Goal: Task Accomplishment & Management: Manage account settings

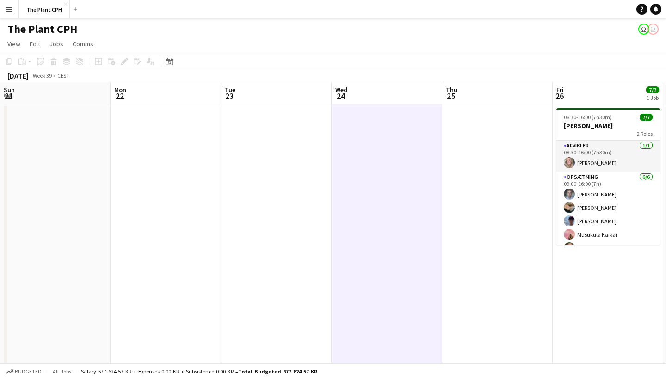
scroll to position [0, 442]
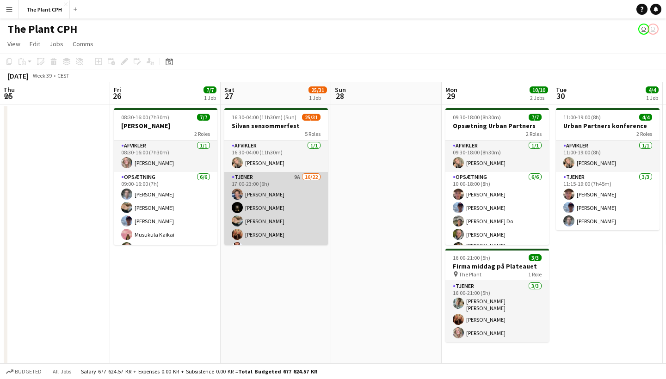
click at [266, 202] on app-card-role "Tjener 9A 16/22 17:00-23:00 (6h) [PERSON_NAME] [PERSON_NAME] [PERSON_NAME] [PER…" at bounding box center [276, 331] width 104 height 319
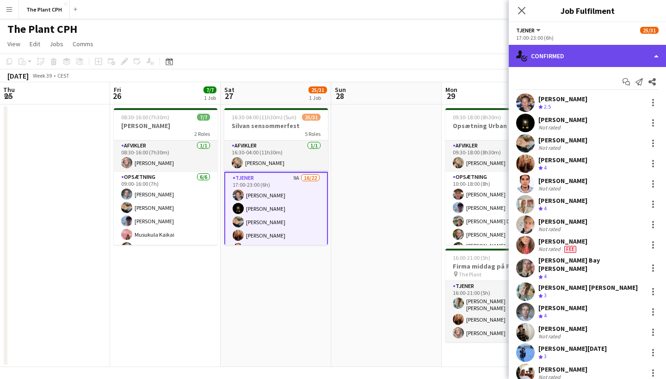
click at [574, 62] on div "single-neutral-actions-check-2 Confirmed" at bounding box center [587, 56] width 157 height 22
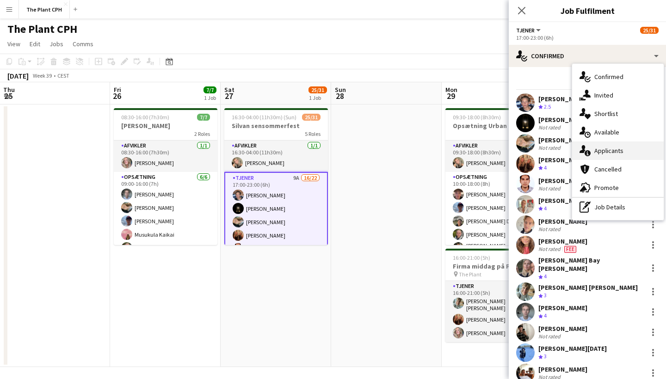
click at [611, 143] on div "single-neutral-actions-information Applicants" at bounding box center [618, 150] width 92 height 18
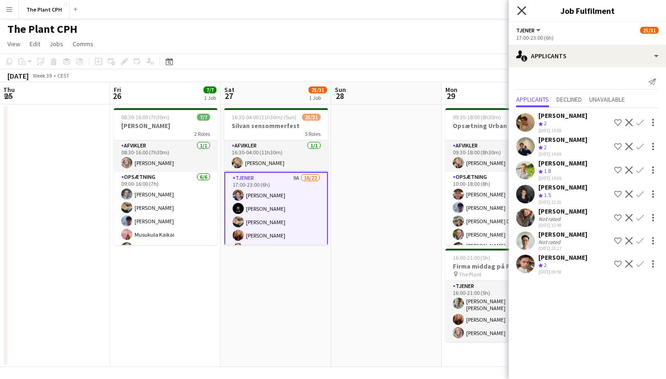
click at [525, 14] on icon at bounding box center [521, 10] width 9 height 9
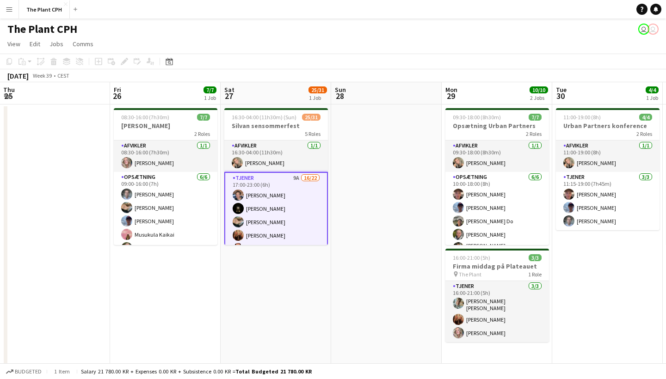
click at [346, 198] on app-date-cell at bounding box center [386, 235] width 110 height 263
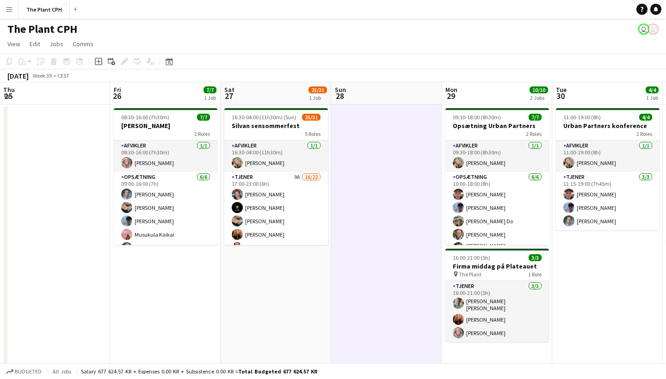
click at [6, 9] on button "Menu" at bounding box center [9, 9] width 18 height 18
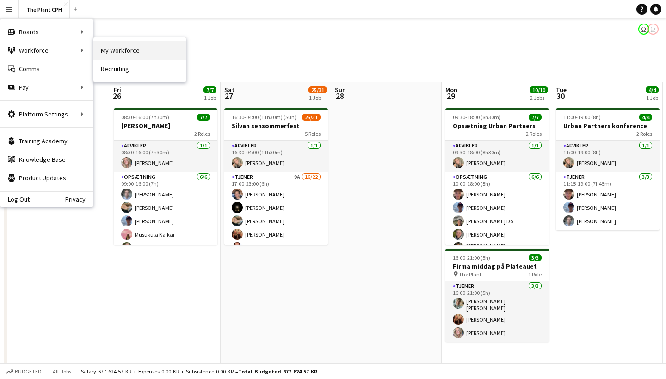
click at [129, 52] on link "My Workforce" at bounding box center [139, 50] width 92 height 18
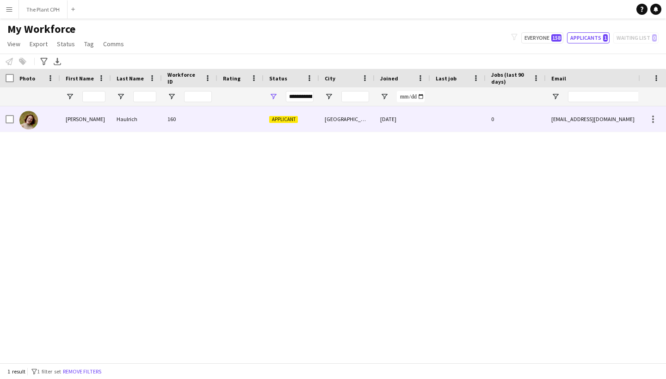
click at [71, 124] on div "[PERSON_NAME]" at bounding box center [85, 118] width 51 height 25
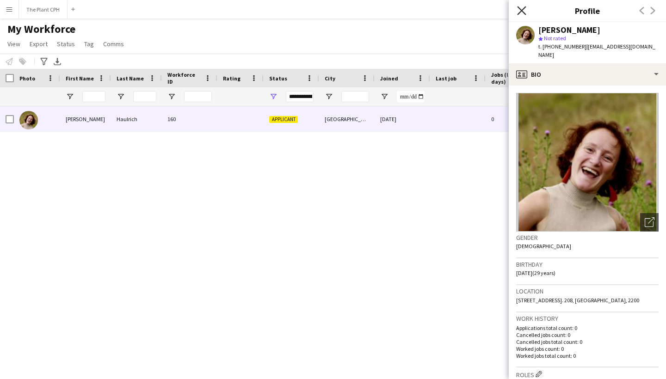
click at [522, 12] on icon at bounding box center [521, 10] width 9 height 9
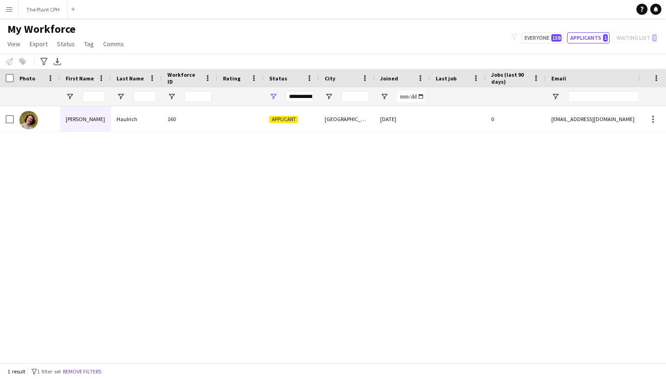
click at [12, 8] on app-icon "Menu" at bounding box center [9, 9] width 7 height 7
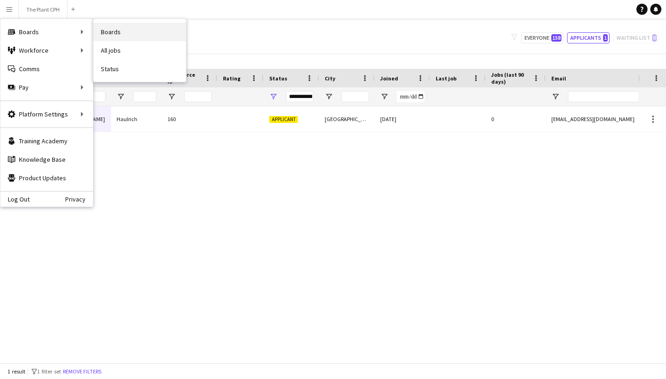
click at [150, 40] on link "Boards" at bounding box center [139, 32] width 92 height 18
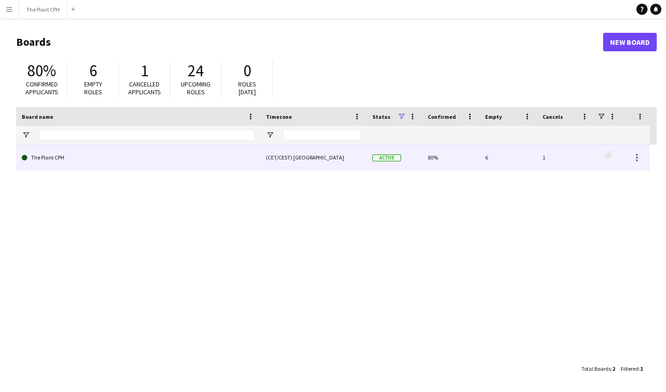
click at [130, 158] on link "The Plant CPH" at bounding box center [138, 158] width 233 height 26
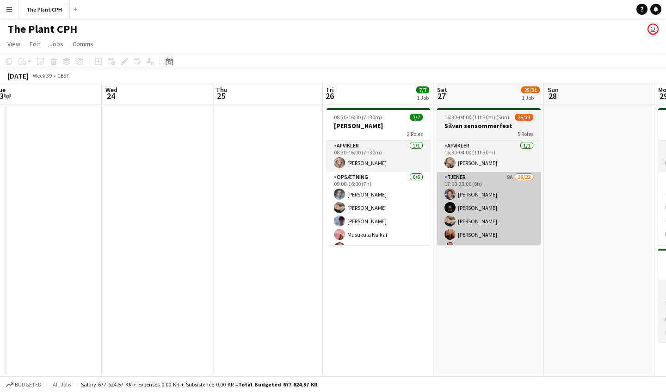
scroll to position [0, 370]
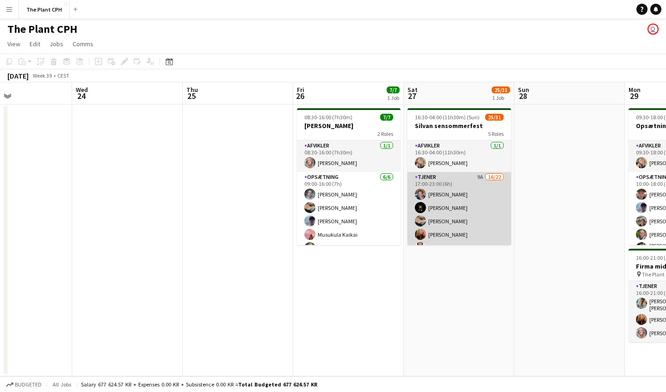
click at [450, 195] on app-card-role "Tjener 9A 16/22 17:00-23:00 (6h) [PERSON_NAME] [PERSON_NAME] [PERSON_NAME] [PER…" at bounding box center [459, 331] width 104 height 319
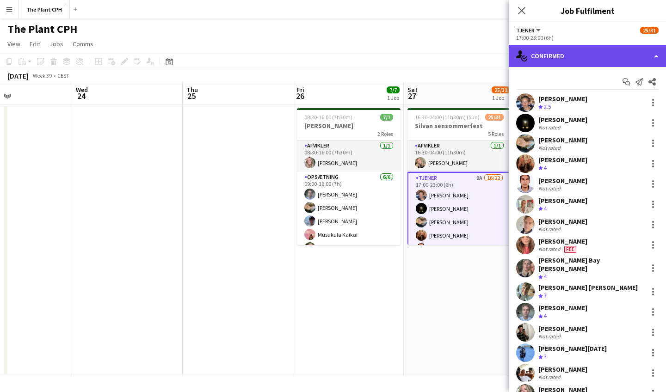
click at [586, 58] on div "single-neutral-actions-check-2 Confirmed" at bounding box center [587, 56] width 157 height 22
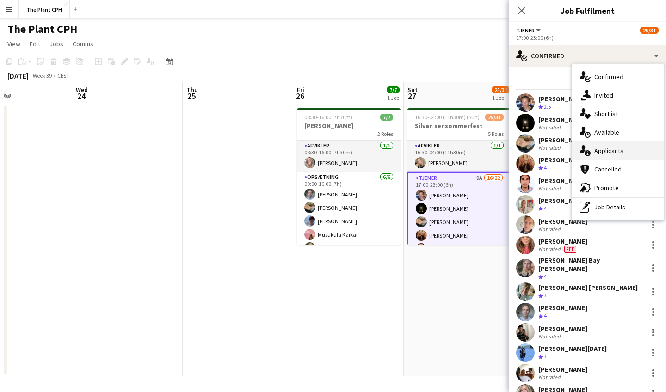
click at [610, 157] on div "single-neutral-actions-information Applicants" at bounding box center [618, 150] width 92 height 18
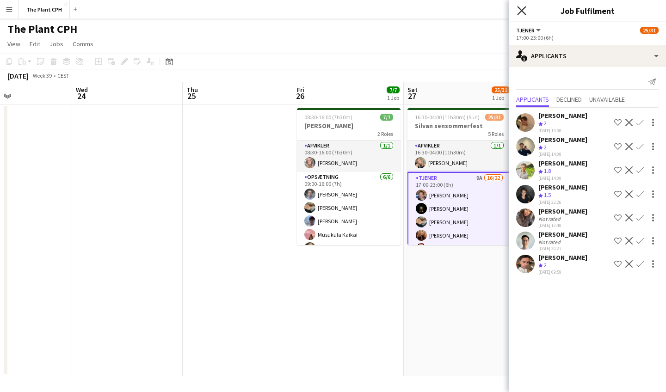
click at [525, 12] on icon "Close pop-in" at bounding box center [521, 10] width 9 height 9
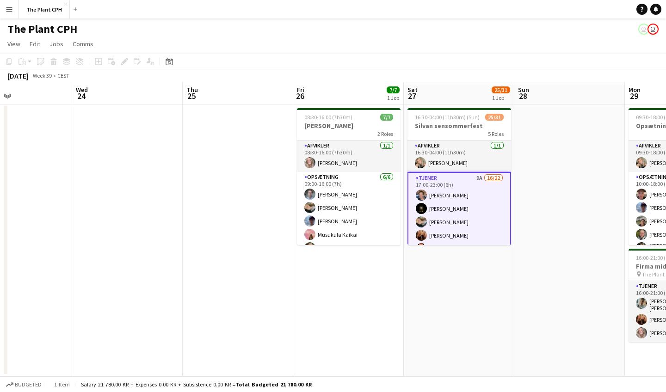
scroll to position [0, 0]
click at [532, 223] on app-date-cell at bounding box center [569, 240] width 110 height 272
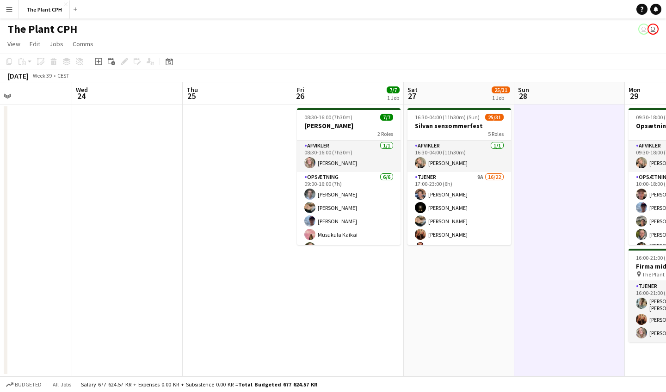
click at [470, 299] on app-date-cell "16:30-04:00 (11h30m) (Sun) 25/31 Silvan sensommerfest 5 Roles Afvikler [DATE] 1…" at bounding box center [459, 240] width 110 height 272
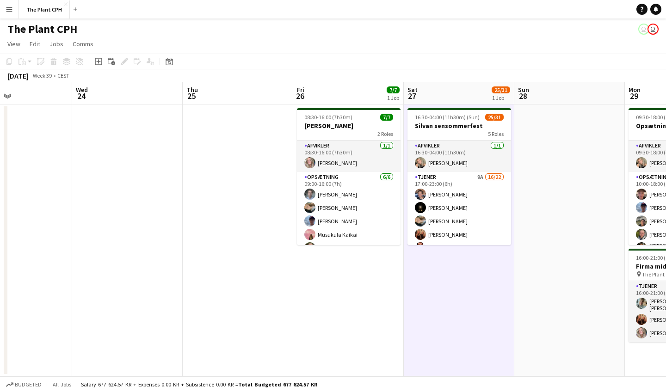
click at [13, 12] on button "Menu" at bounding box center [9, 9] width 18 height 18
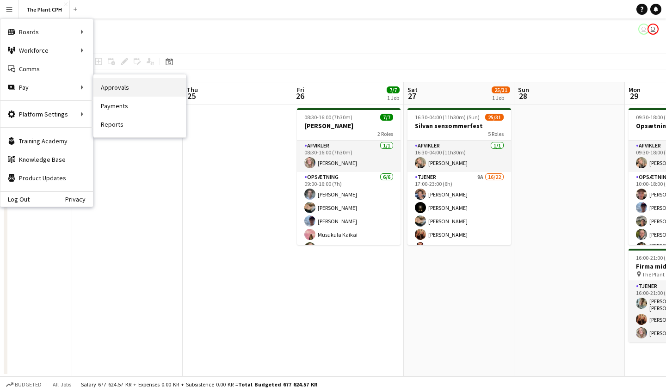
click at [112, 89] on link "Approvals" at bounding box center [139, 87] width 92 height 18
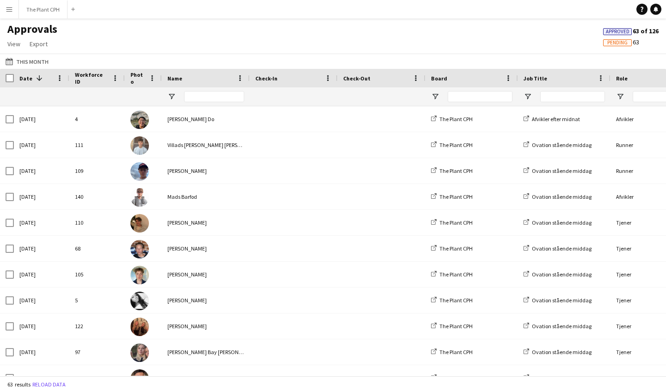
click at [9, 10] on app-icon "Menu" at bounding box center [9, 9] width 7 height 7
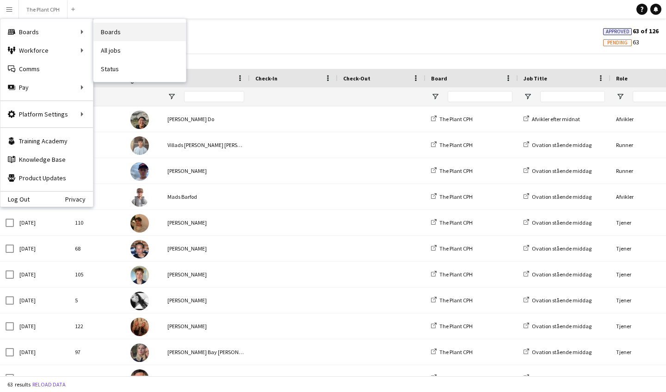
click at [121, 25] on link "Boards" at bounding box center [139, 32] width 92 height 18
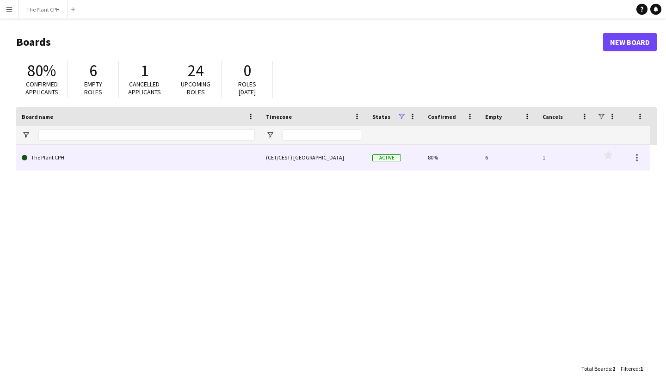
click at [186, 169] on link "The Plant CPH" at bounding box center [138, 158] width 233 height 26
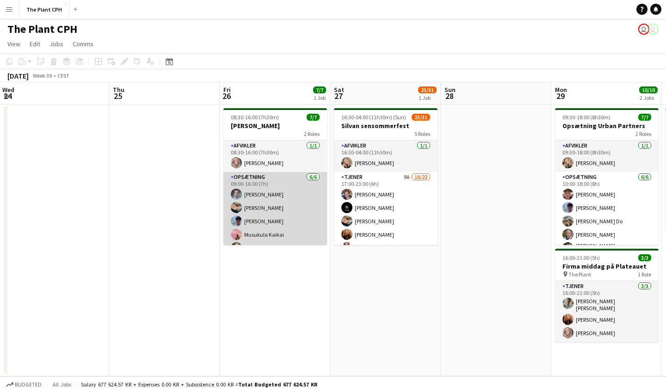
click at [272, 217] on app-card-role "Opsætning [DATE] 09:00-16:00 (7h) [PERSON_NAME] [PERSON_NAME] [PERSON_NAME] [PE…" at bounding box center [275, 221] width 104 height 98
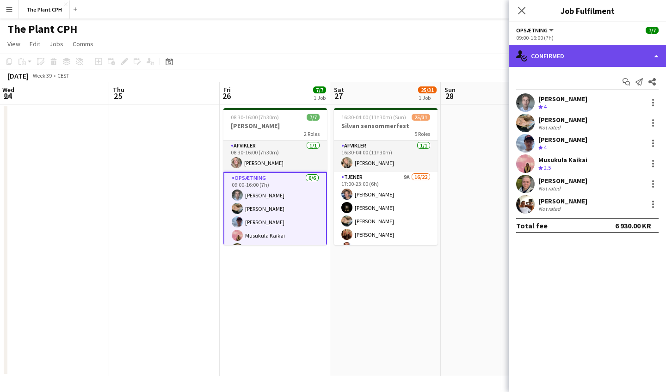
click at [586, 61] on div "single-neutral-actions-check-2 Confirmed" at bounding box center [587, 56] width 157 height 22
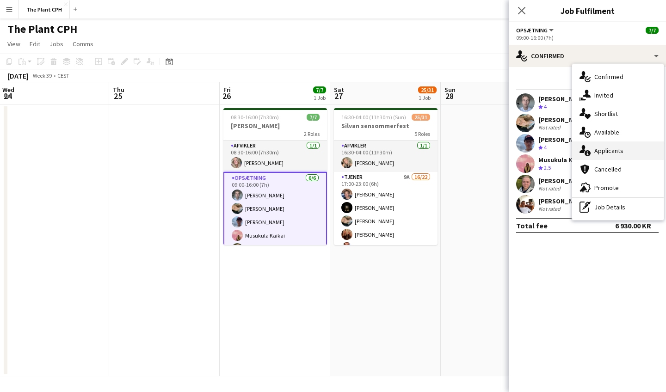
click at [613, 147] on span "Applicants" at bounding box center [608, 151] width 29 height 8
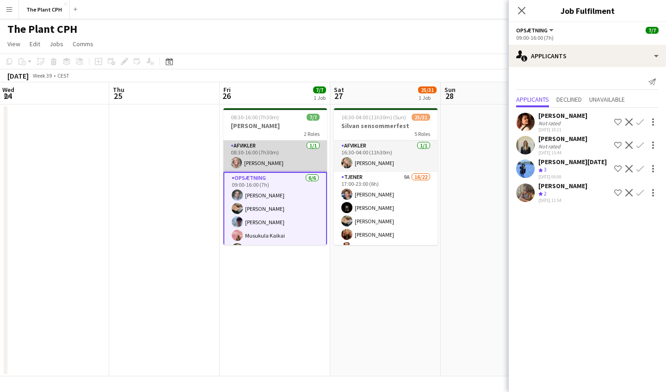
click at [275, 154] on app-card-role "Afvikler [DATE] 08:30-16:00 (7h30m) [PERSON_NAME]" at bounding box center [275, 156] width 104 height 31
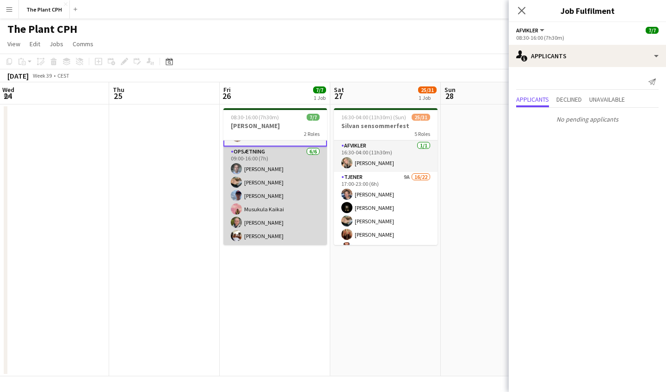
click at [277, 210] on app-card-role "Opsætning [DATE] 09:00-16:00 (7h) [PERSON_NAME] [PERSON_NAME] [PERSON_NAME] [PE…" at bounding box center [275, 196] width 104 height 98
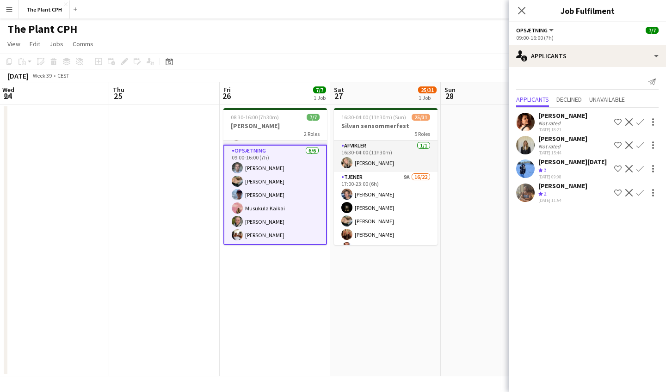
click at [527, 145] on app-user-avatar at bounding box center [525, 145] width 18 height 18
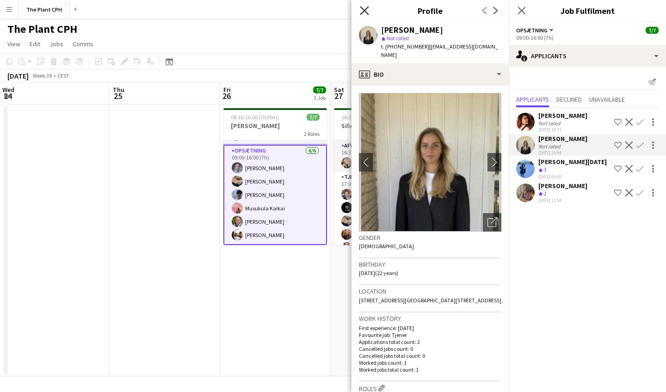
click at [367, 9] on icon "Close pop-in" at bounding box center [364, 10] width 9 height 9
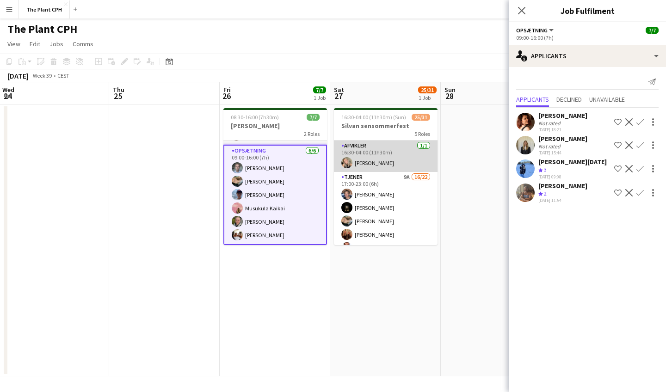
click at [396, 154] on app-card-role "Afvikler [DATE] 16:30-04:00 (11h30m) [PERSON_NAME]" at bounding box center [386, 156] width 104 height 31
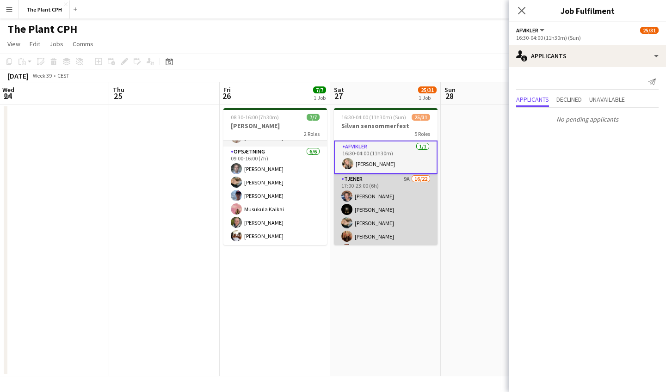
click at [392, 204] on app-card-role "Tjener 9A 16/22 17:00-23:00 (6h) [PERSON_NAME] [PERSON_NAME] [PERSON_NAME] [PER…" at bounding box center [386, 333] width 104 height 319
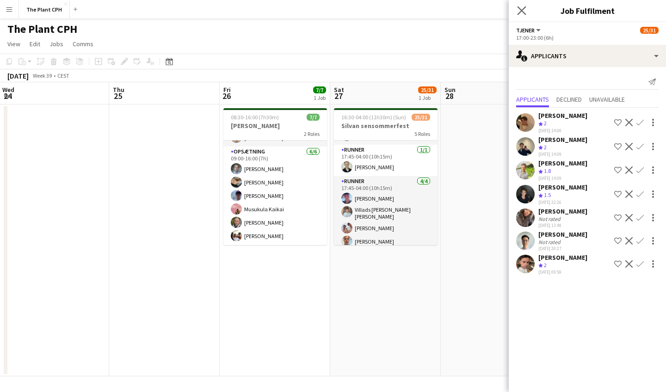
click at [527, 9] on app-icon "Close pop-in" at bounding box center [521, 10] width 13 height 13
